Goal: Find specific page/section: Find specific page/section

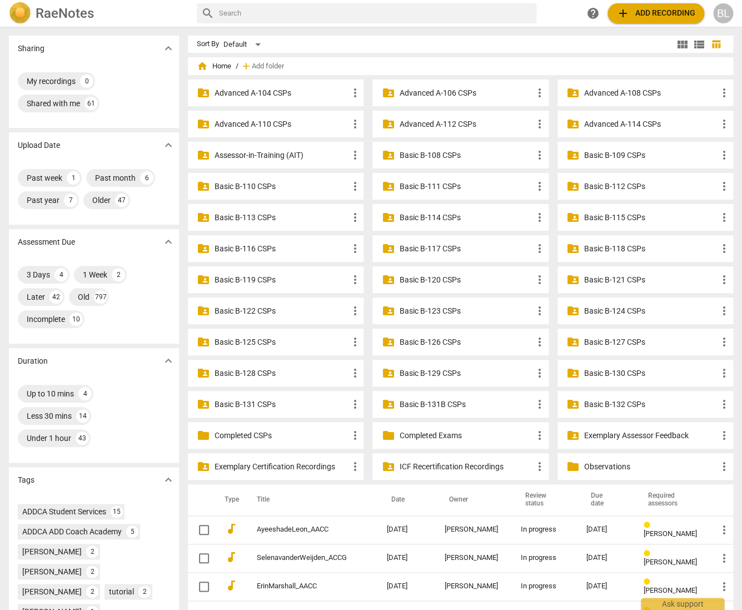
click at [423, 402] on p "Basic B-131B CSPs" at bounding box center [465, 404] width 133 height 12
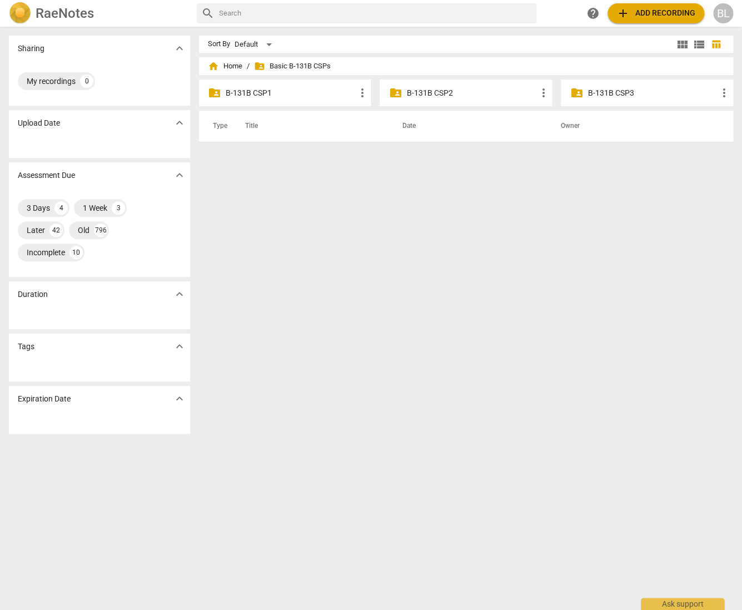
click at [435, 90] on p "B-131B CSP2" at bounding box center [471, 93] width 130 height 12
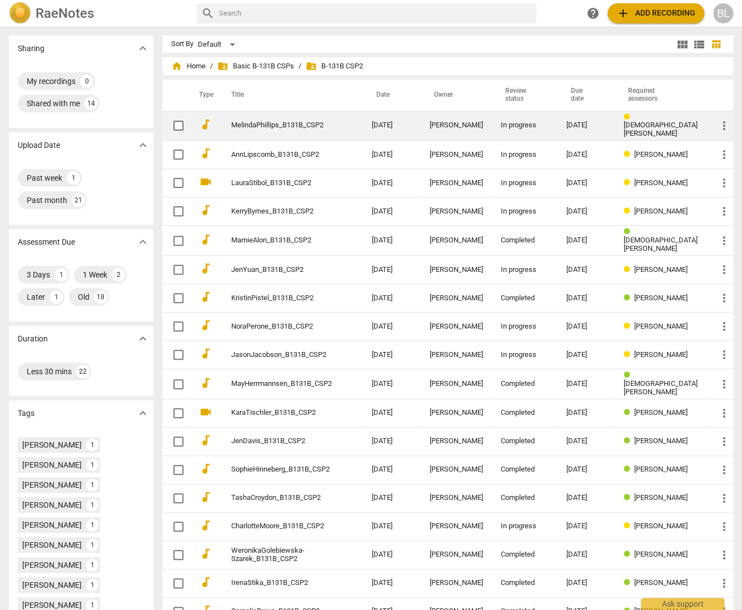
click at [465, 124] on div "[PERSON_NAME]" at bounding box center [456, 125] width 53 height 8
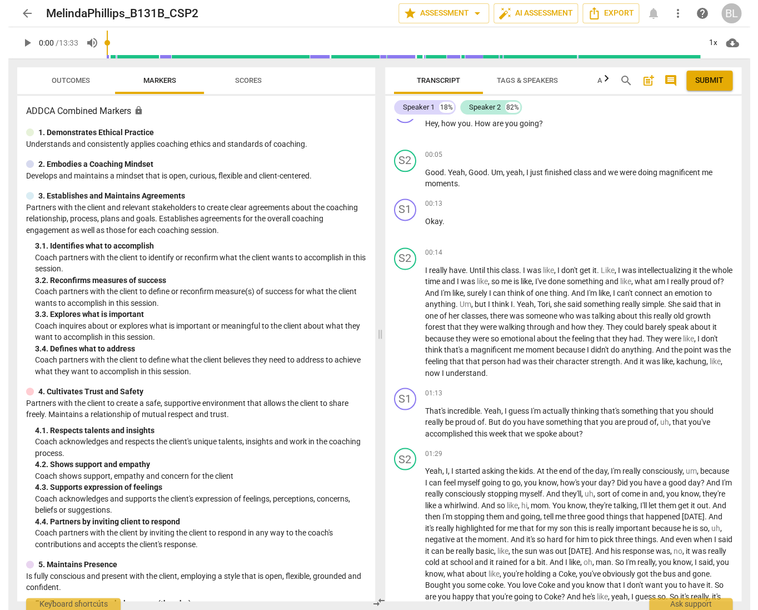
scroll to position [492, 0]
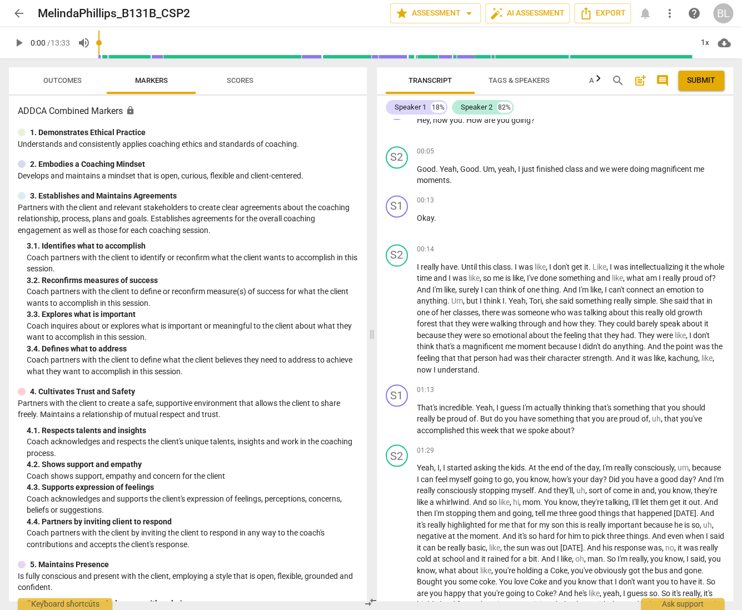
click at [63, 83] on span "Outcomes" at bounding box center [62, 80] width 38 height 8
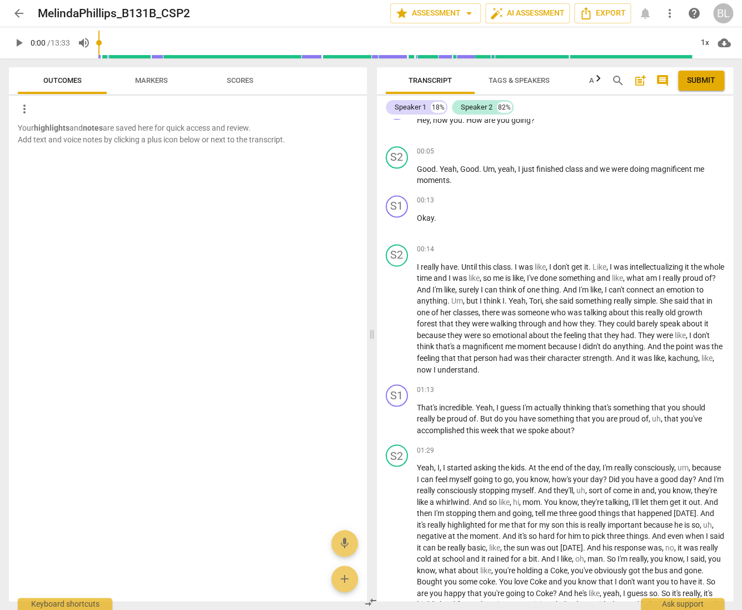
click at [64, 78] on span "Outcomes" at bounding box center [62, 80] width 38 height 8
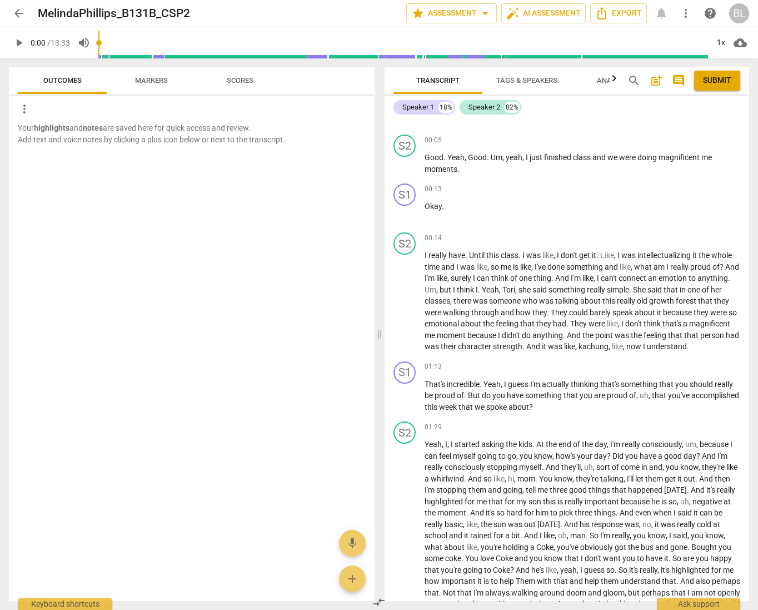
click at [19, 13] on span "arrow_back" at bounding box center [18, 13] width 13 height 13
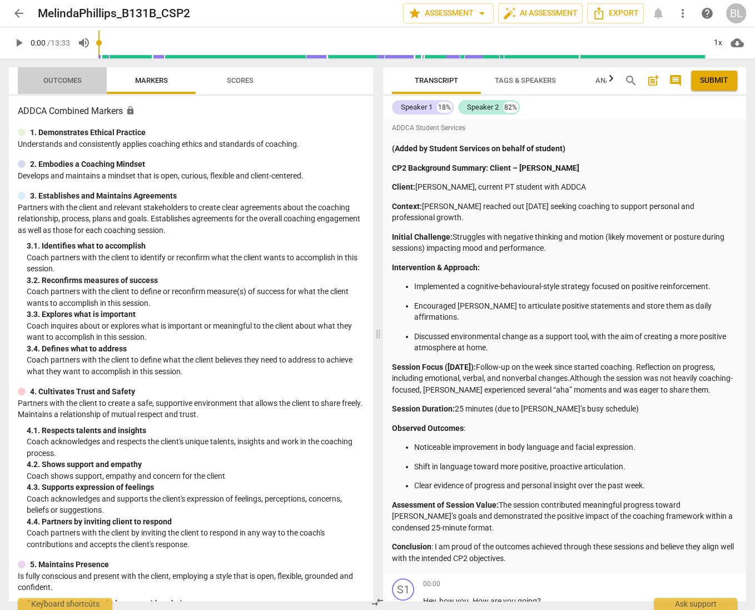
click at [64, 80] on span "Outcomes" at bounding box center [62, 80] width 38 height 8
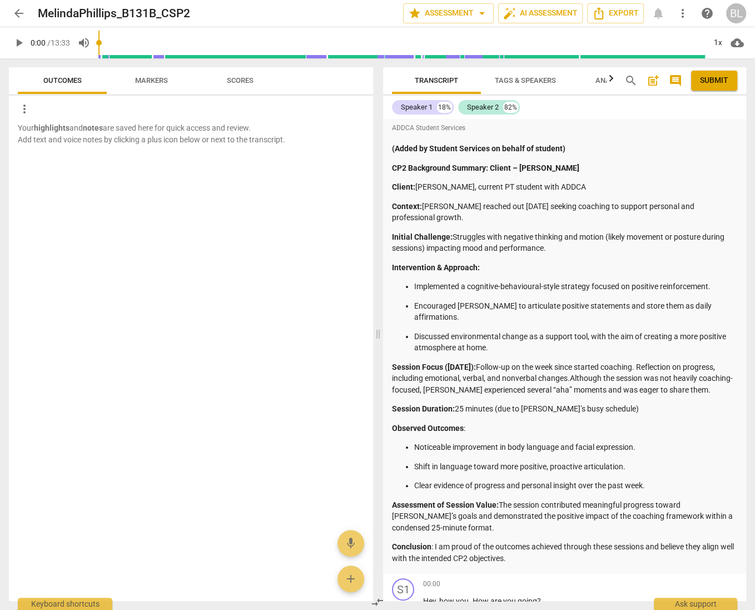
click at [17, 14] on span "arrow_back" at bounding box center [18, 13] width 13 height 13
